Goal: Task Accomplishment & Management: Manage account settings

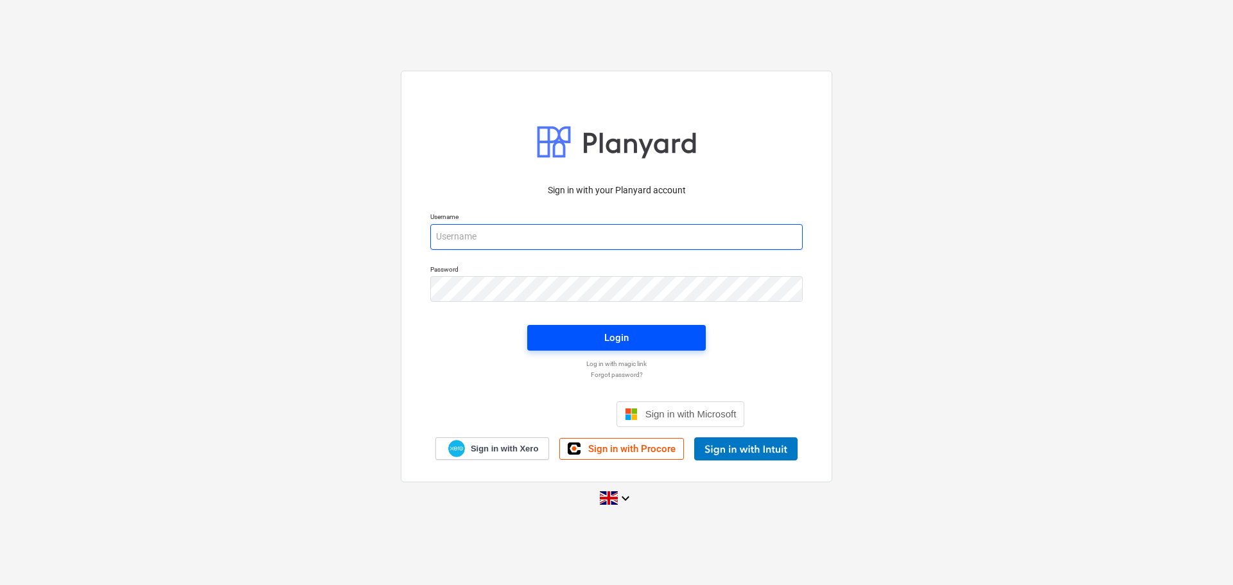
type input "[PERSON_NAME][EMAIL_ADDRESS][PERSON_NAME][DOMAIN_NAME]"
click at [605, 334] on div "Login" at bounding box center [616, 337] width 24 height 17
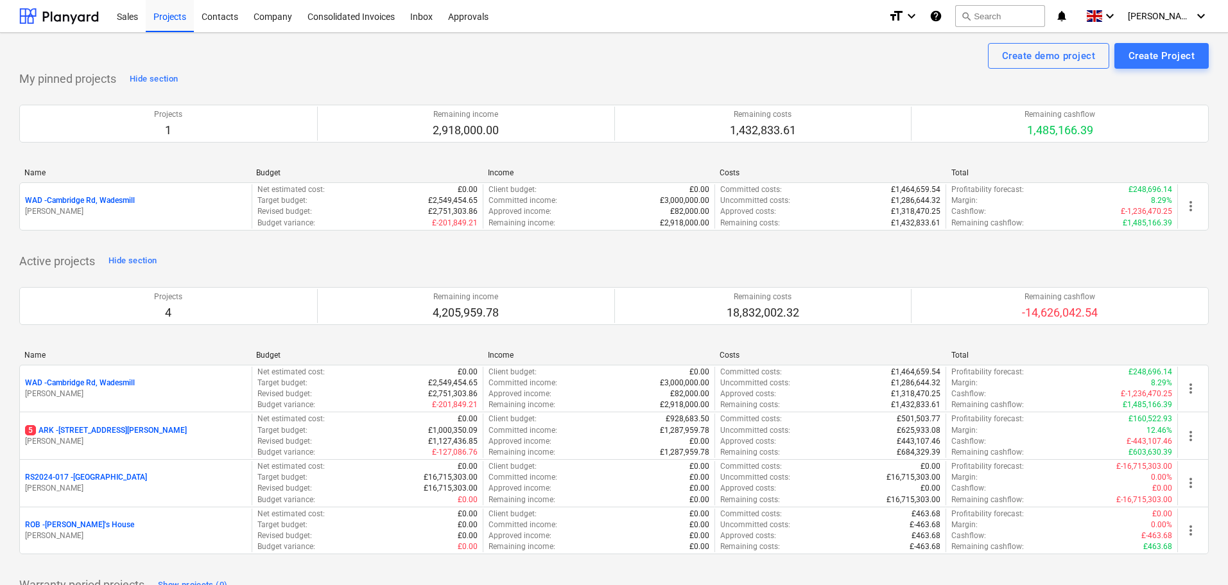
click at [87, 475] on p "RS2024-017 - [GEOGRAPHIC_DATA]" at bounding box center [86, 477] width 122 height 11
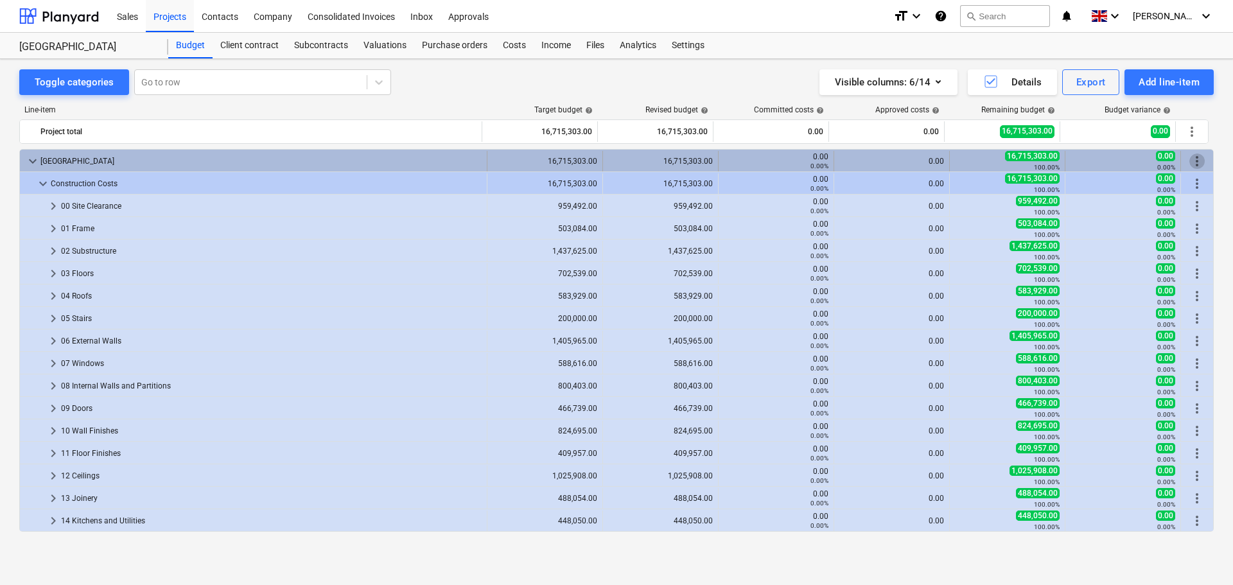
click at [1194, 159] on span "more_vert" at bounding box center [1196, 160] width 15 height 15
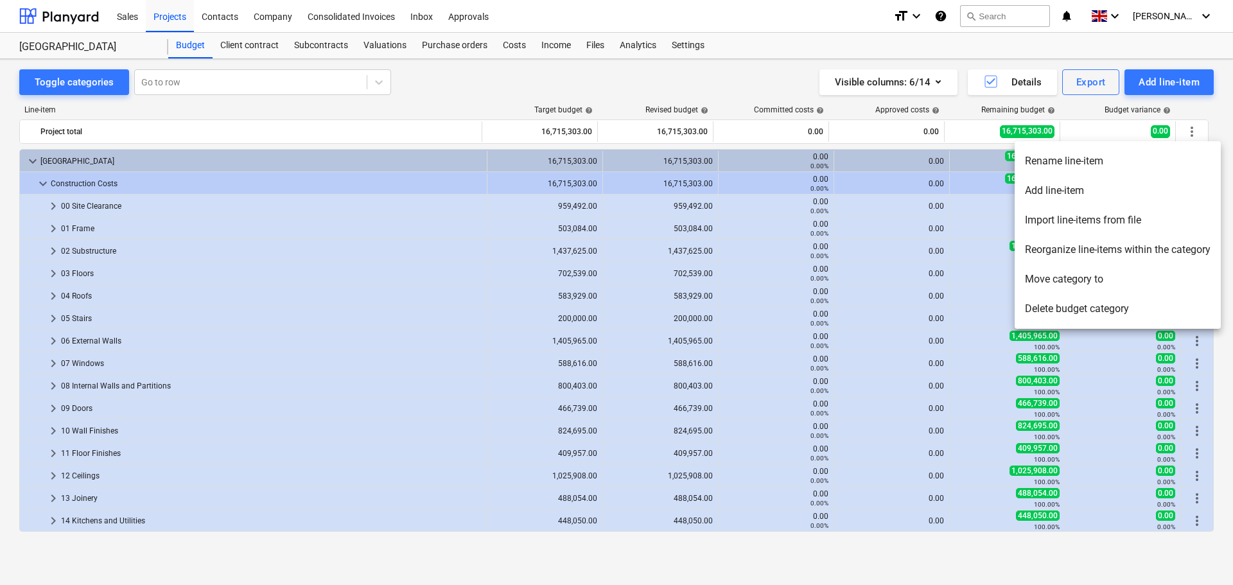
click at [758, 85] on div at bounding box center [616, 292] width 1233 height 585
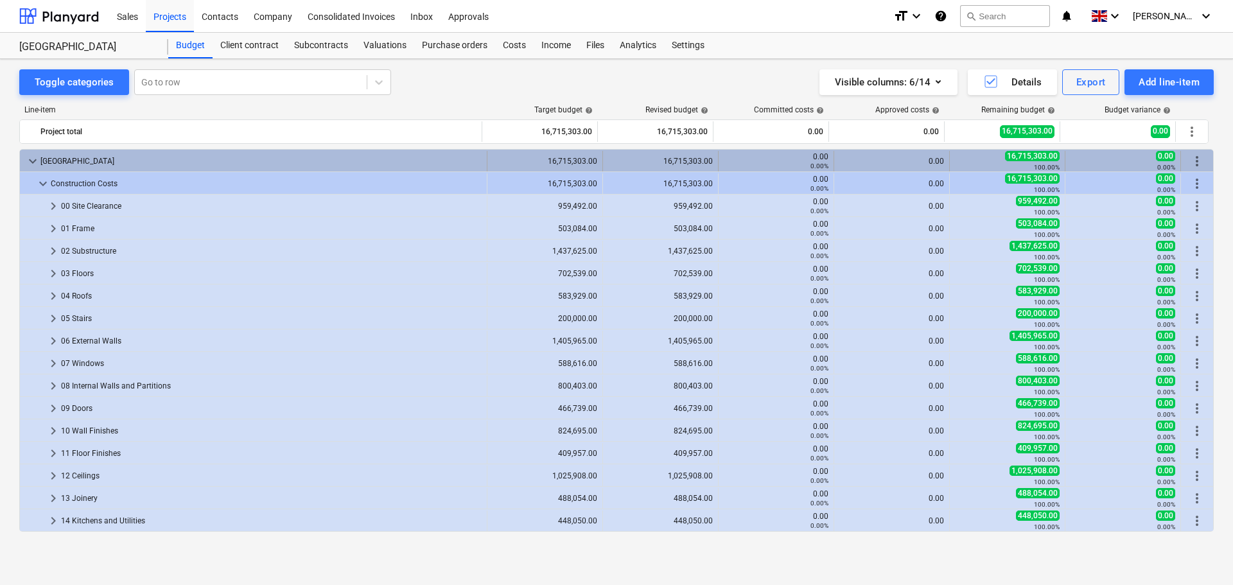
click at [1199, 157] on span "more_vert" at bounding box center [1196, 160] width 15 height 15
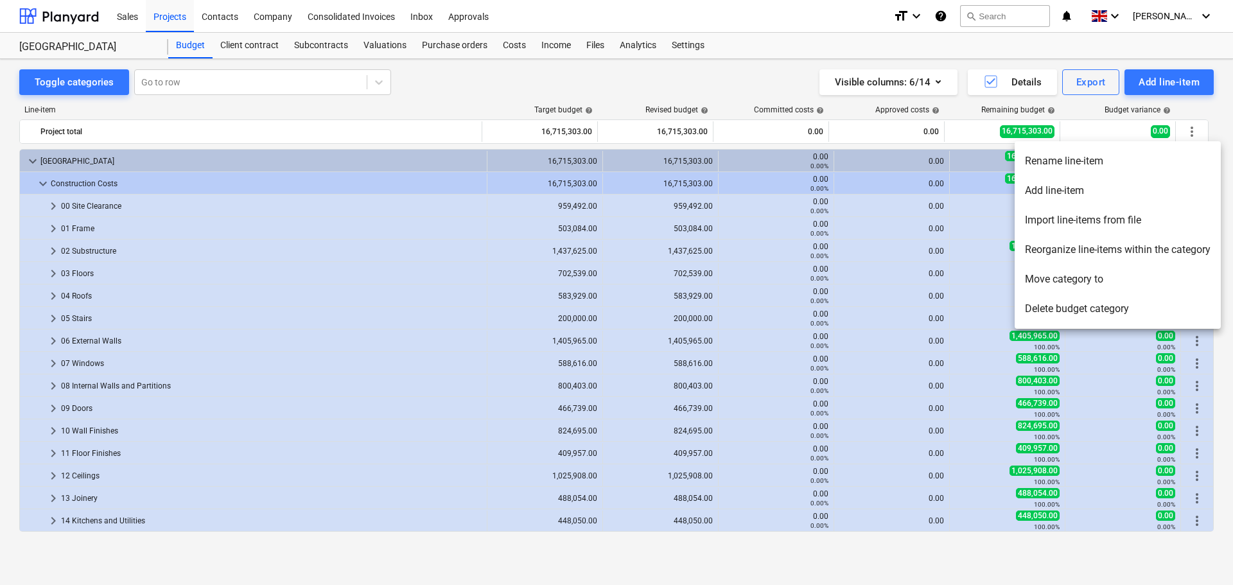
click at [1095, 223] on li "Import line-items from file" at bounding box center [1118, 220] width 206 height 30
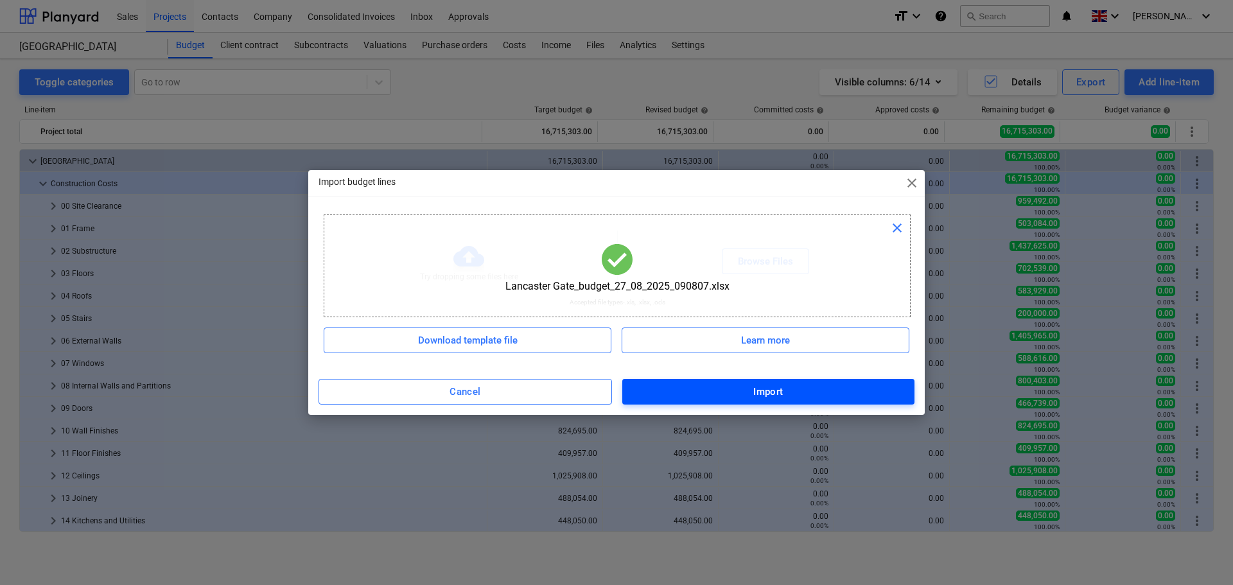
click at [754, 390] on div "Import" at bounding box center [768, 391] width 30 height 17
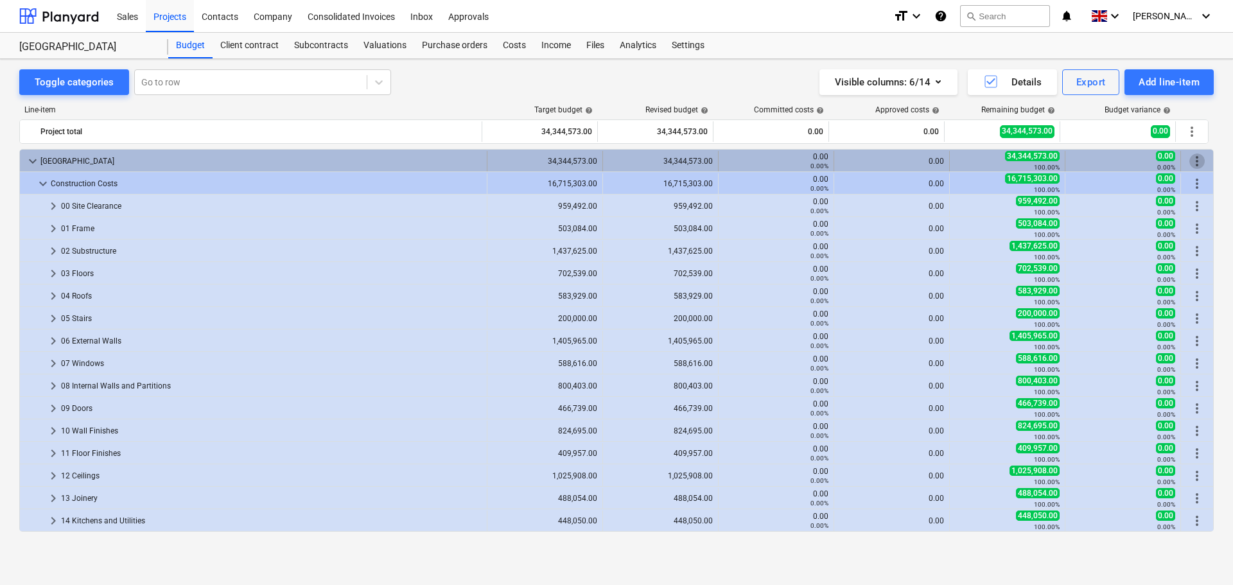
click at [1192, 159] on span "more_vert" at bounding box center [1196, 160] width 15 height 15
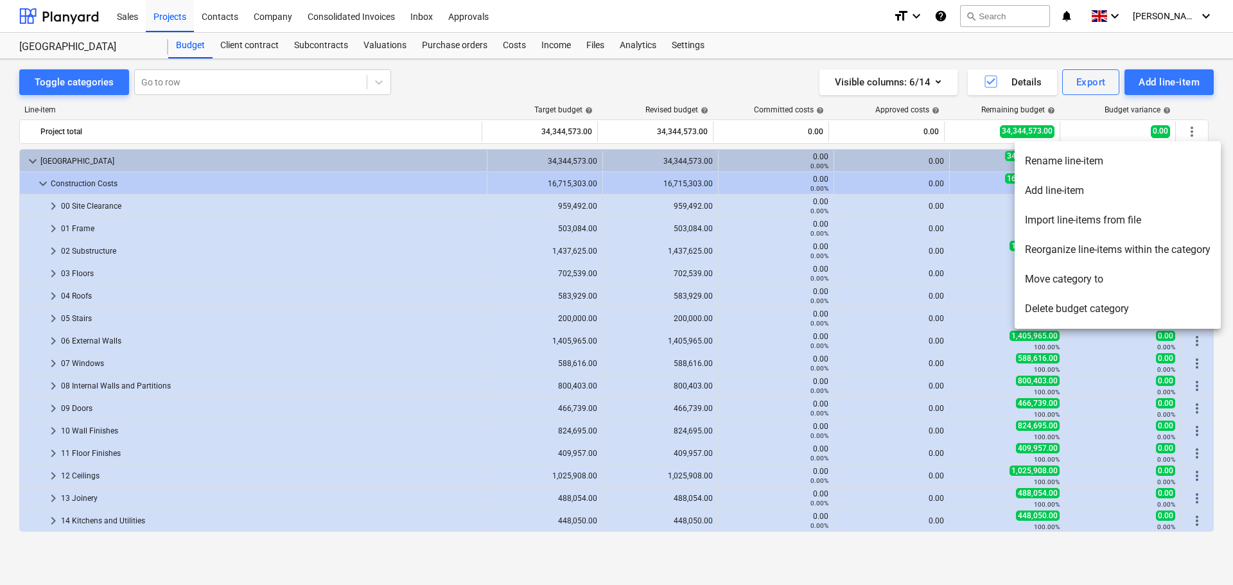
click at [1063, 309] on li "Delete budget category" at bounding box center [1118, 309] width 206 height 30
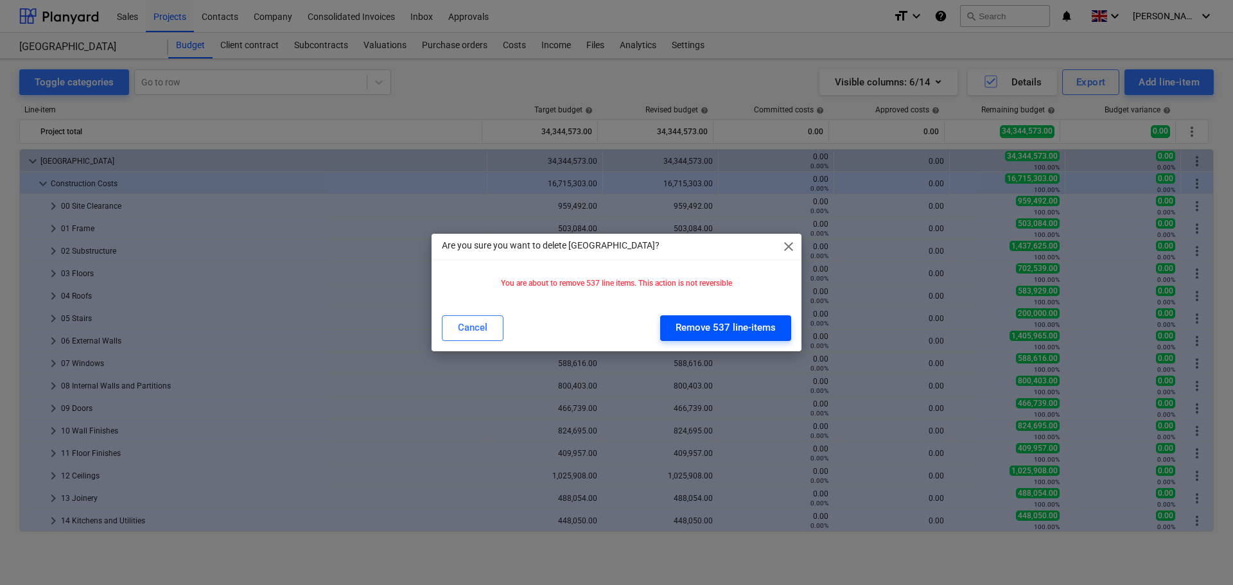
click at [724, 328] on div "Remove 537 line-items" at bounding box center [726, 327] width 100 height 17
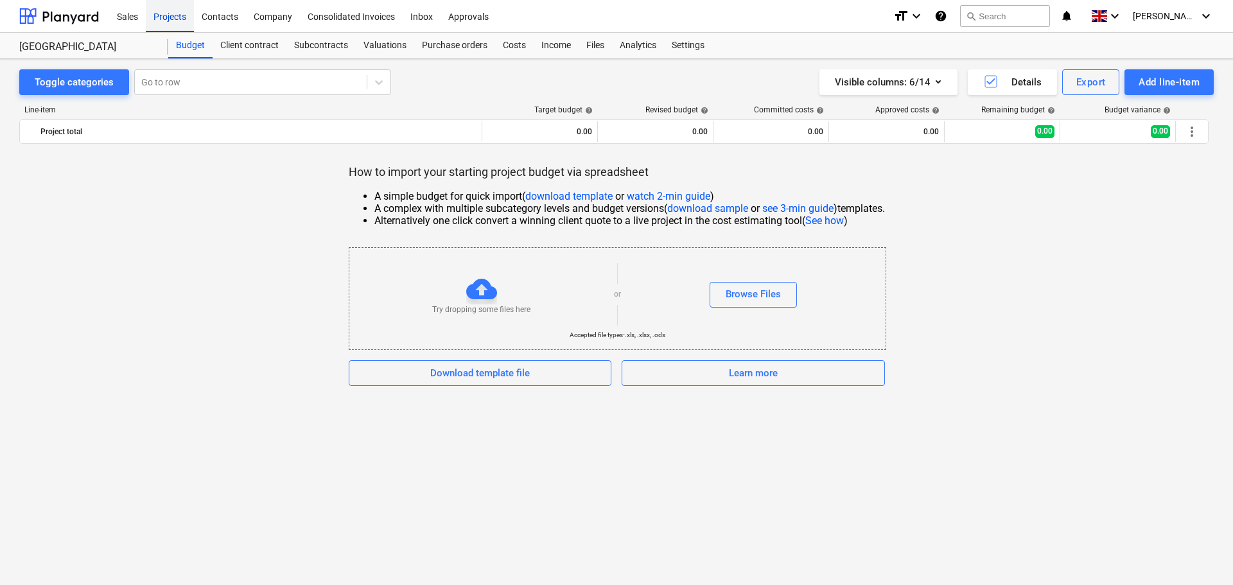
click at [167, 14] on div "Projects" at bounding box center [170, 15] width 48 height 33
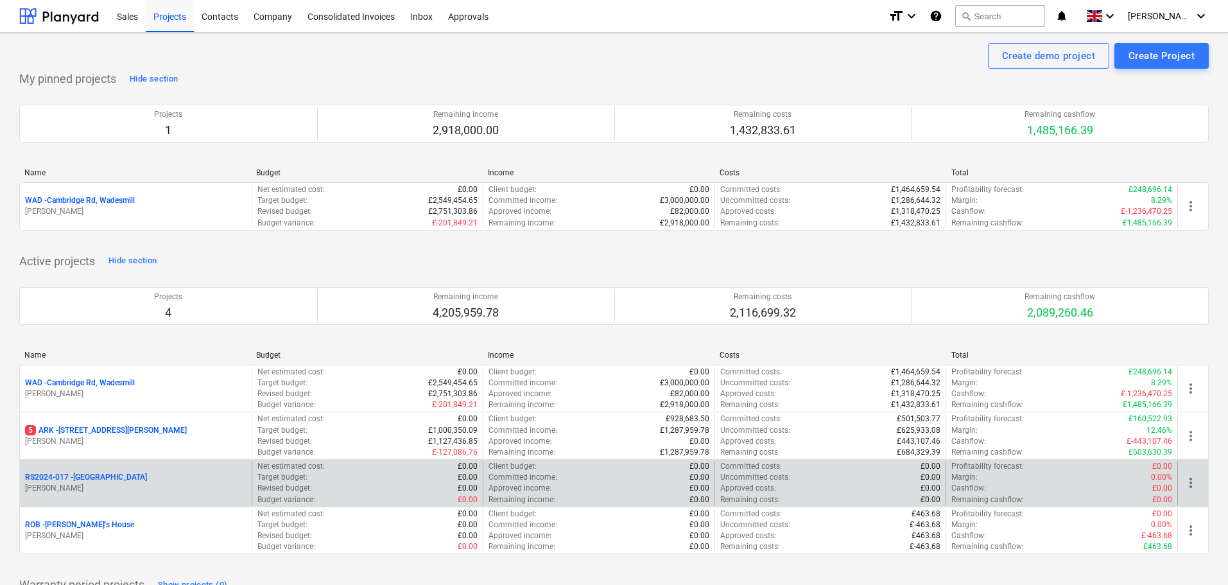
click at [90, 477] on p "RS2024-017 - [GEOGRAPHIC_DATA]" at bounding box center [86, 477] width 122 height 11
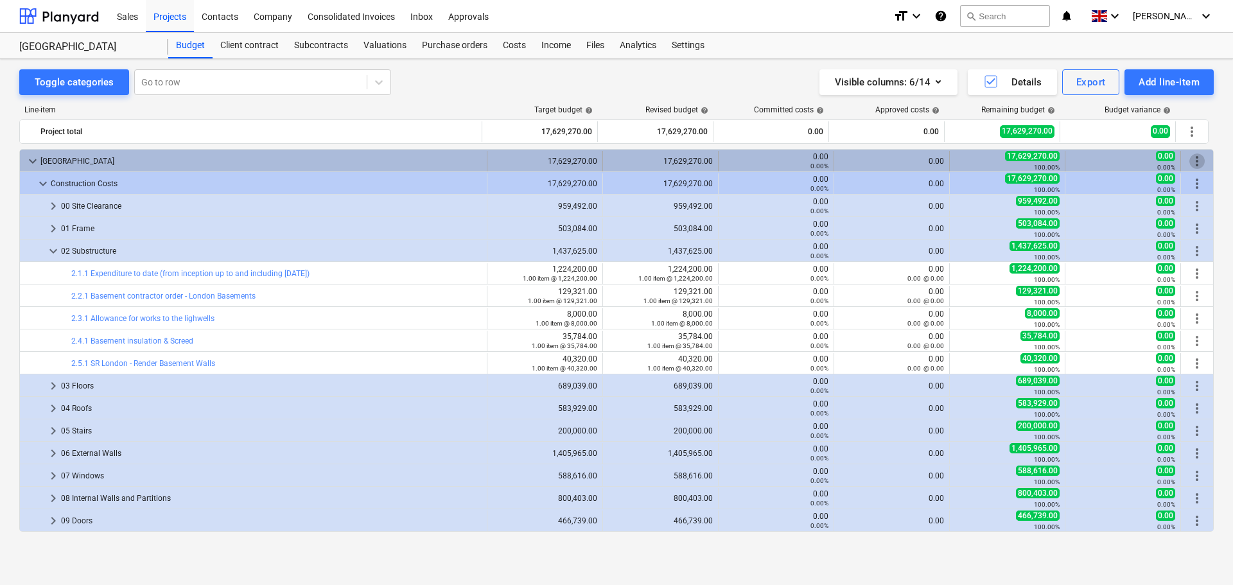
click at [1193, 158] on span "more_vert" at bounding box center [1196, 160] width 15 height 15
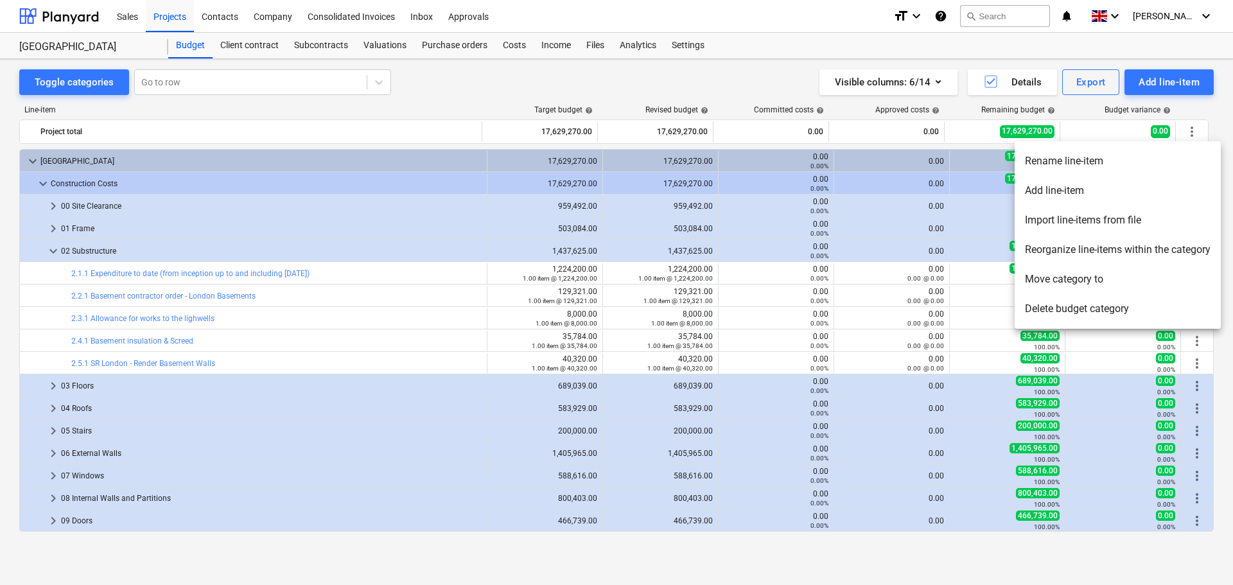
click at [1074, 307] on li "Delete budget category" at bounding box center [1118, 309] width 206 height 30
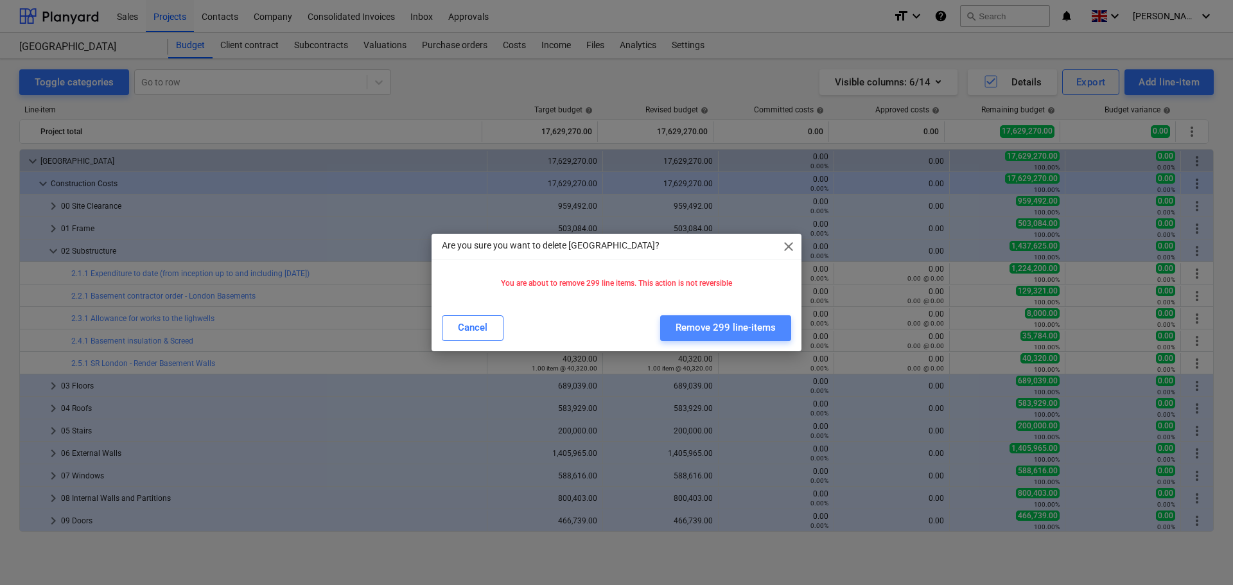
click at [747, 326] on div "Remove 299 line-items" at bounding box center [726, 327] width 100 height 17
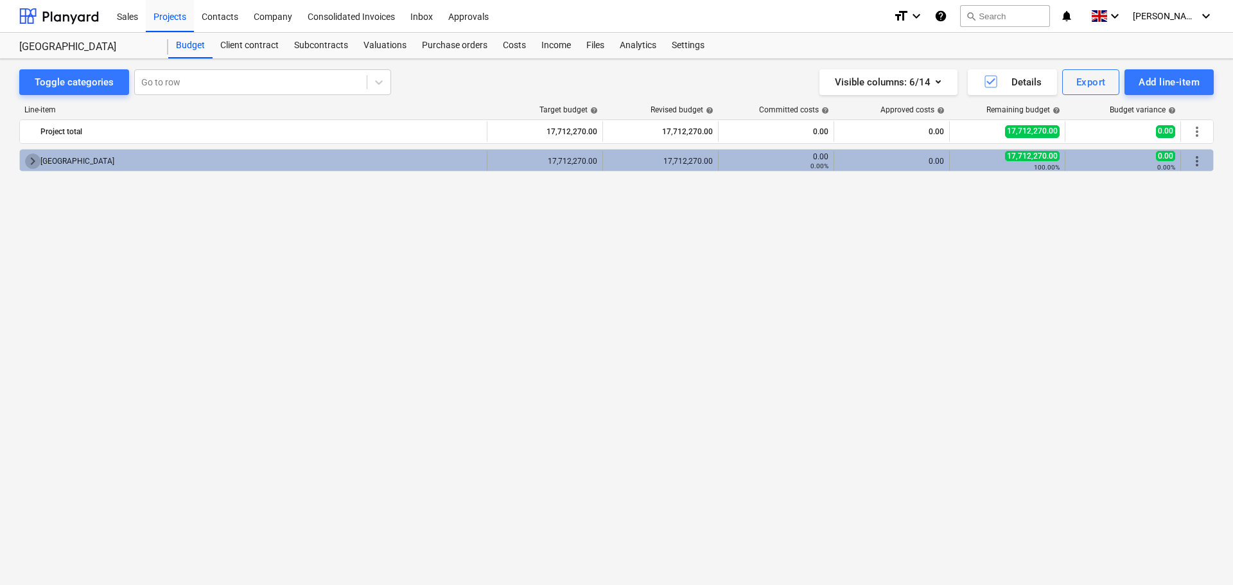
click at [34, 159] on span "keyboard_arrow_right" at bounding box center [32, 160] width 15 height 15
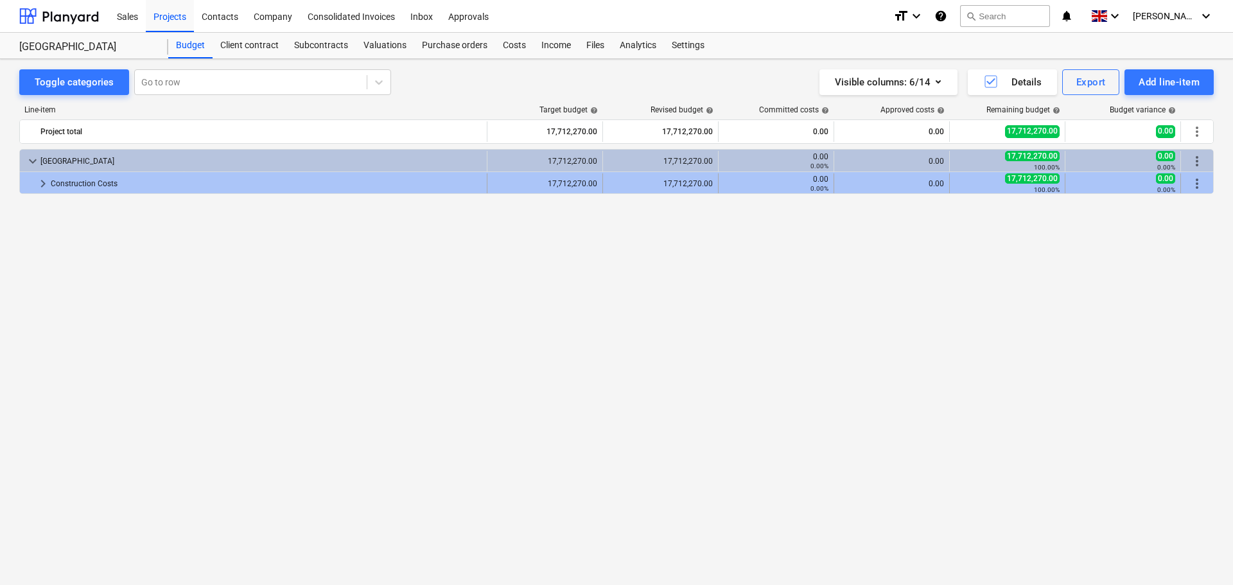
click at [39, 186] on span "keyboard_arrow_right" at bounding box center [42, 183] width 15 height 15
